Goal: Information Seeking & Learning: Learn about a topic

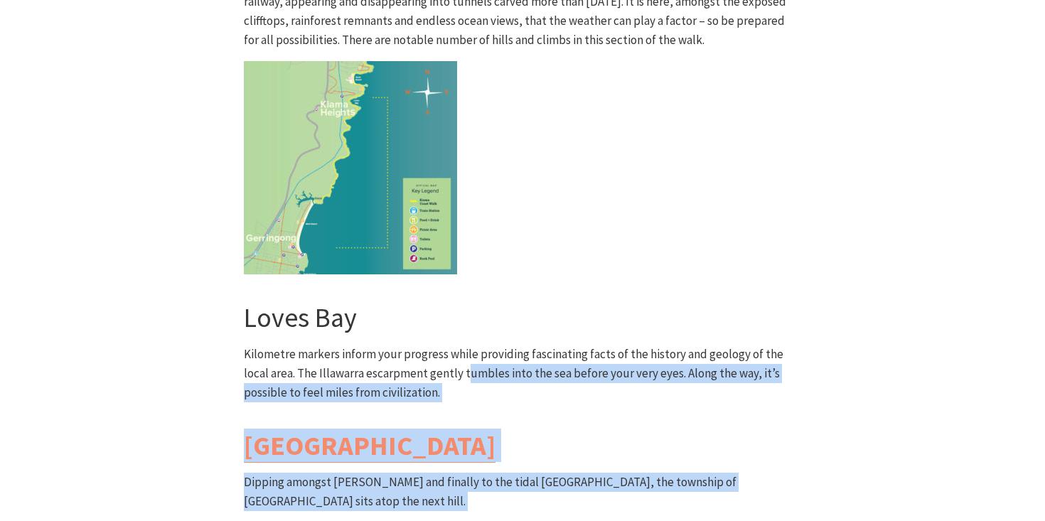
scroll to position [443, 1042]
click at [567, 266] on div "South Section Loves Bay to Gerringong Walk Grade: Medium/Hard Distance: 6km Tim…" at bounding box center [522, 308] width 569 height 1023
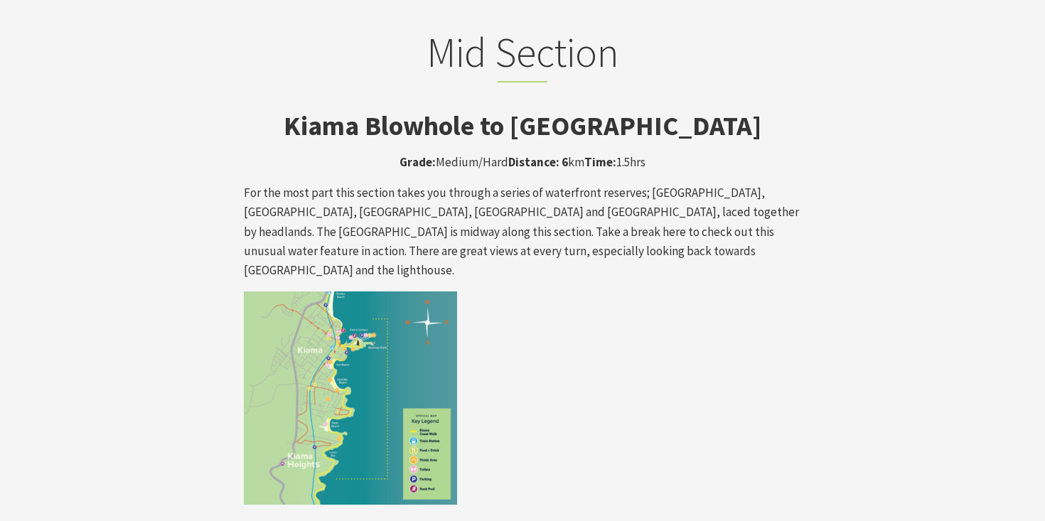
scroll to position [2369, 0]
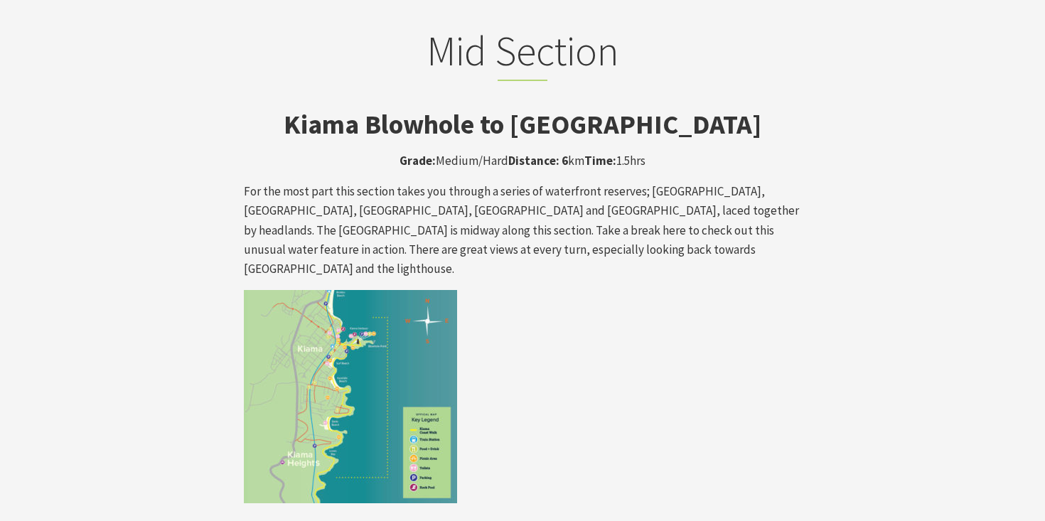
click at [293, 290] on img at bounding box center [350, 396] width 213 height 213
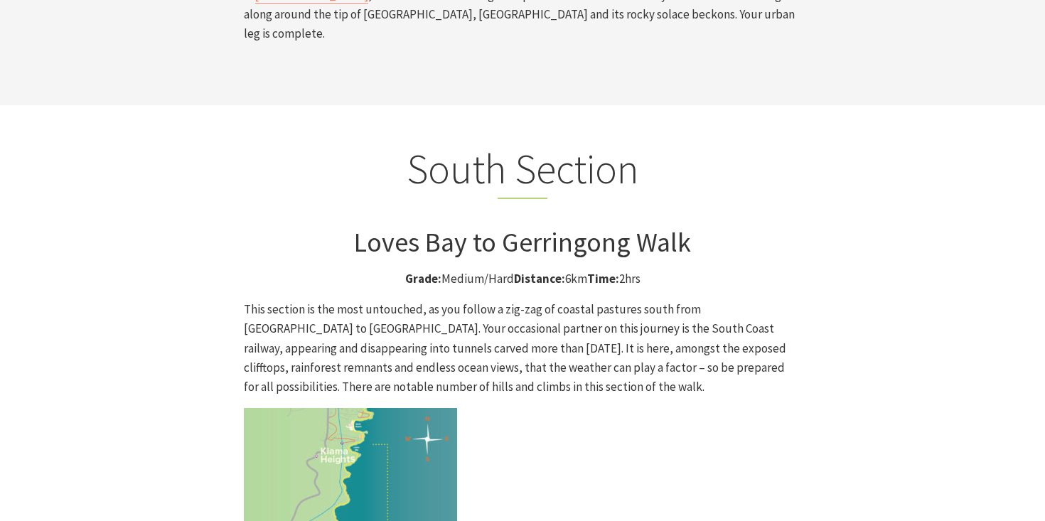
scroll to position [3523, 0]
